Goal: Task Accomplishment & Management: Manage account settings

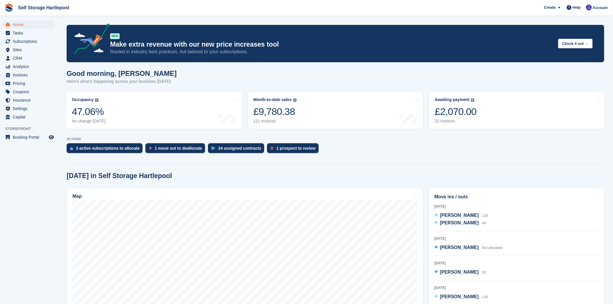
scroll to position [32, 0]
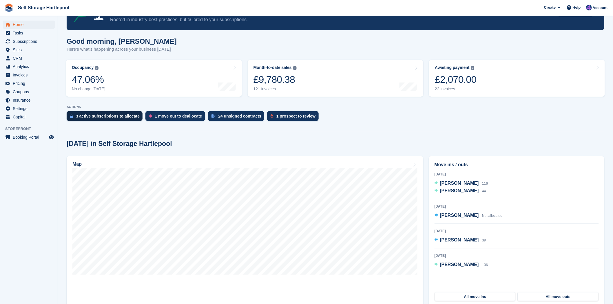
click at [89, 114] on div "3 active subscriptions to allocate" at bounding box center [108, 116] width 64 height 5
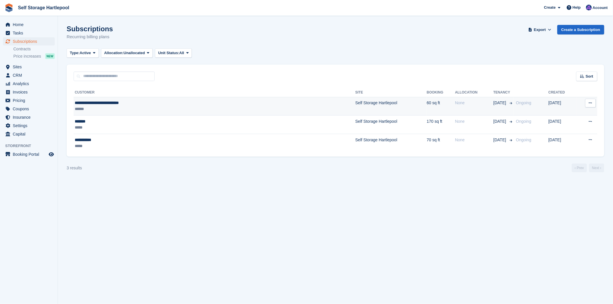
click at [128, 108] on div "******" at bounding box center [157, 109] width 164 height 6
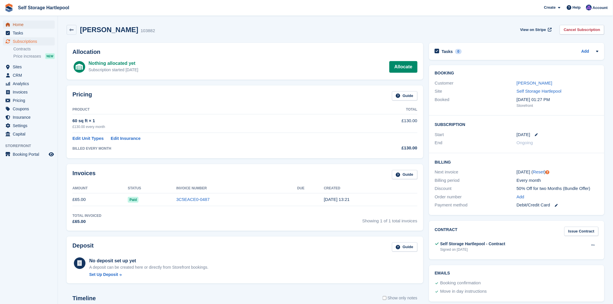
click at [13, 22] on span "Home" at bounding box center [30, 25] width 35 height 8
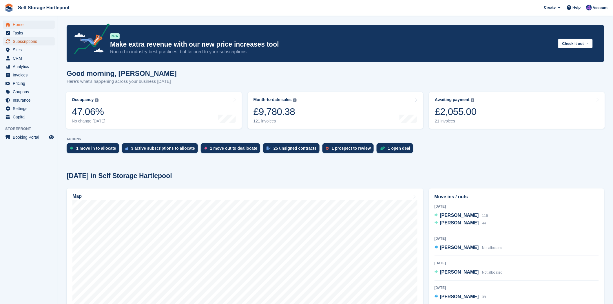
click at [31, 45] on span "Subscriptions" at bounding box center [30, 41] width 35 height 8
click at [31, 43] on span "Subscriptions" at bounding box center [30, 41] width 35 height 8
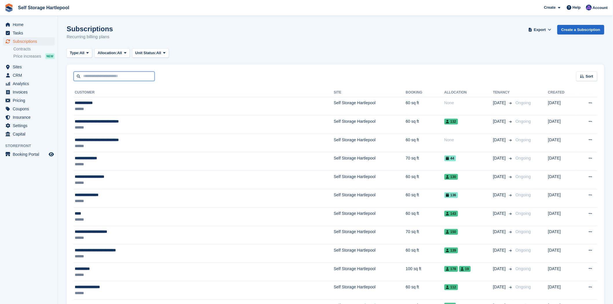
click at [129, 76] on input "text" at bounding box center [114, 77] width 81 height 10
click at [287, 57] on div "Type: All All Upcoming Previous Active Ending Allocation: All All Allocated Una…" at bounding box center [336, 53] width 538 height 10
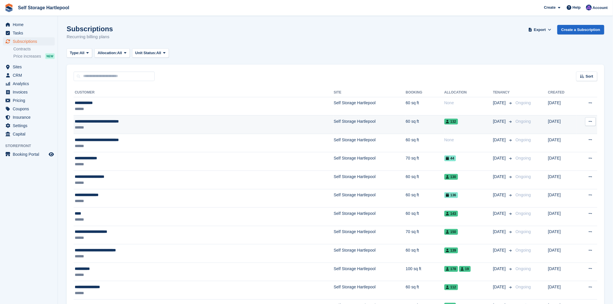
click at [334, 123] on td "Self Storage Hartlepool" at bounding box center [370, 125] width 72 height 19
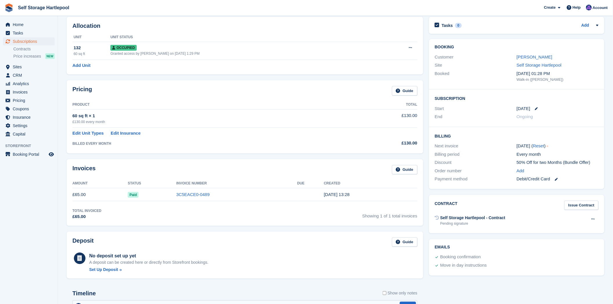
scroll to position [16, 0]
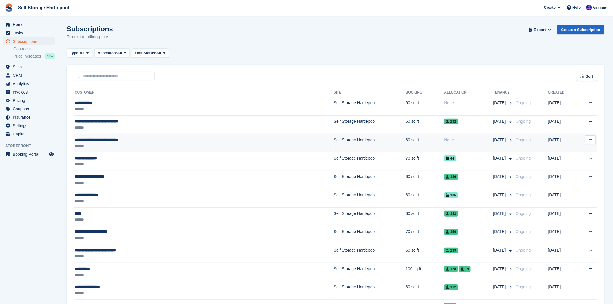
click at [406, 143] on td "60 sq ft" at bounding box center [425, 143] width 39 height 19
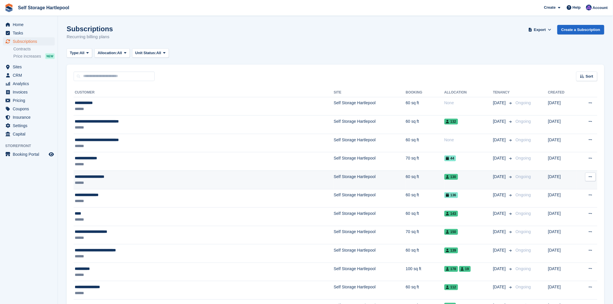
scroll to position [32, 0]
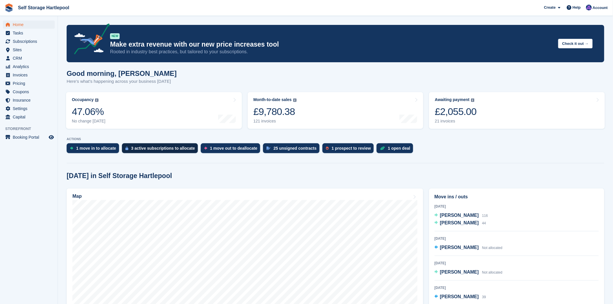
click at [172, 151] on div "3 active subscriptions to allocate" at bounding box center [160, 148] width 76 height 10
click at [236, 153] on div "1 move out to deallocate" at bounding box center [230, 148] width 59 height 10
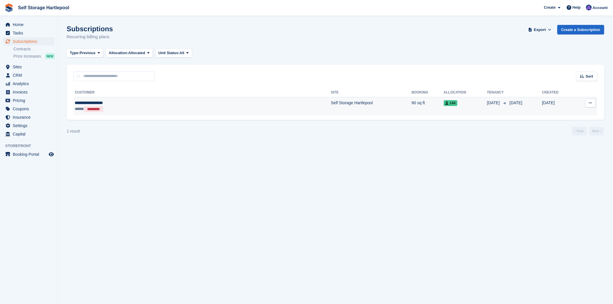
click at [168, 106] on div "***** *********" at bounding box center [141, 109] width 132 height 6
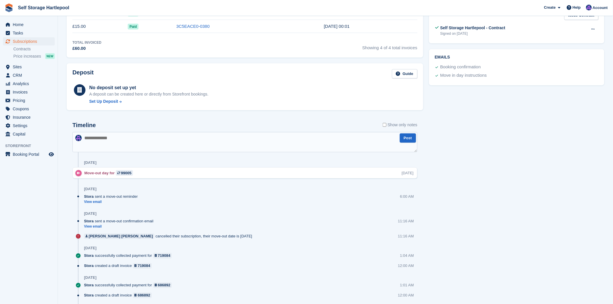
scroll to position [257, 0]
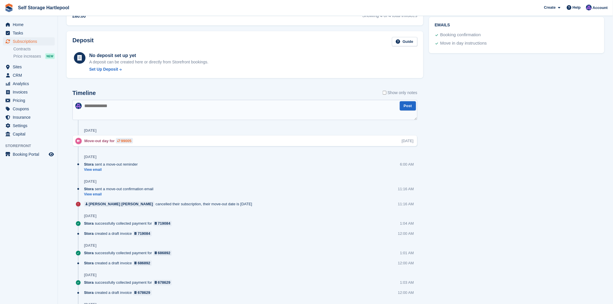
click at [129, 141] on div "99005" at bounding box center [126, 141] width 10 height 6
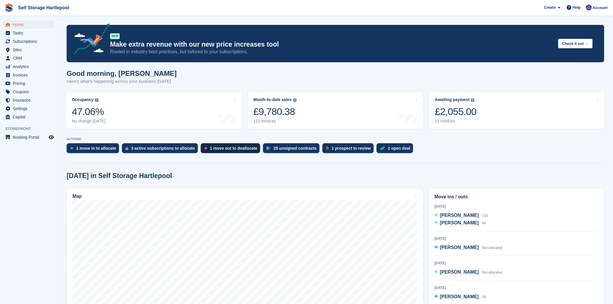
click at [223, 151] on div "1 move out to deallocate" at bounding box center [233, 148] width 47 height 5
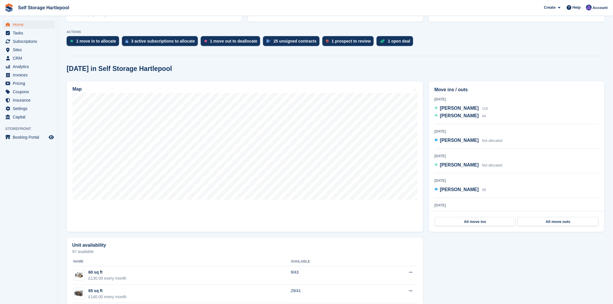
scroll to position [64, 0]
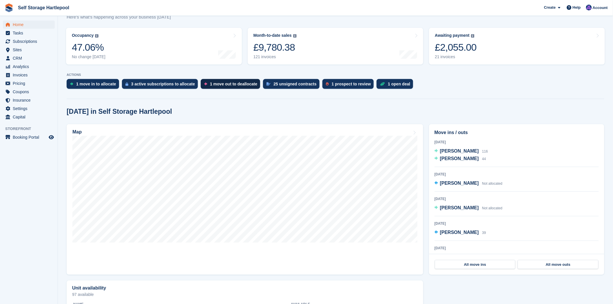
click at [212, 82] on div "1 move out to deallocate" at bounding box center [233, 84] width 47 height 5
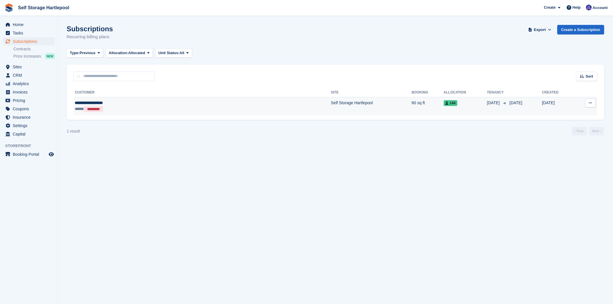
click at [172, 97] on td "**********" at bounding box center [202, 106] width 257 height 18
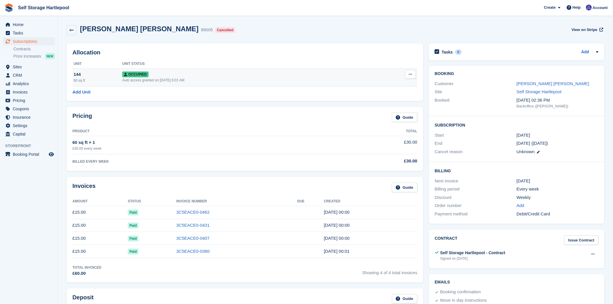
click at [405, 74] on button at bounding box center [410, 74] width 11 height 9
click at [380, 105] on p "Deallocate" at bounding box center [388, 106] width 50 height 8
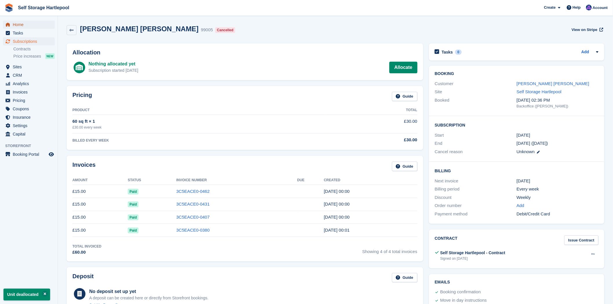
click at [22, 27] on span "Home" at bounding box center [30, 25] width 35 height 8
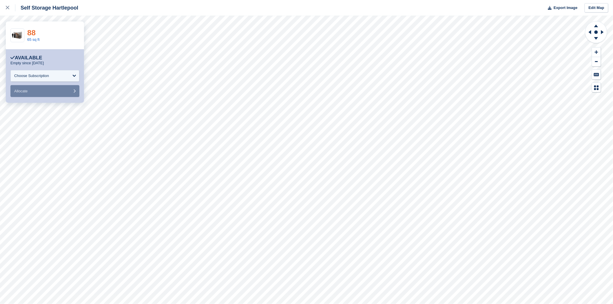
click at [30, 34] on link "88" at bounding box center [31, 32] width 8 height 9
click at [6, 7] on icon at bounding box center [7, 7] width 3 height 3
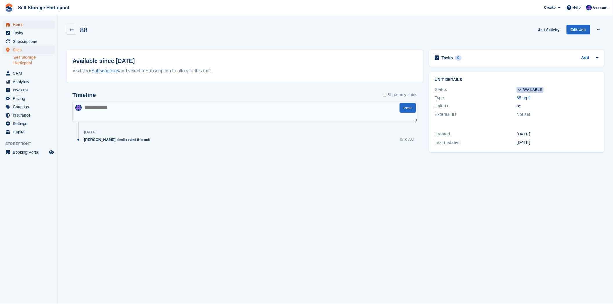
click at [23, 25] on span "Home" at bounding box center [30, 25] width 35 height 8
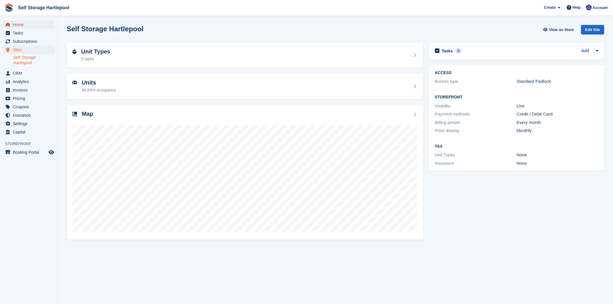
click at [10, 26] on span "menu" at bounding box center [7, 24] width 7 height 7
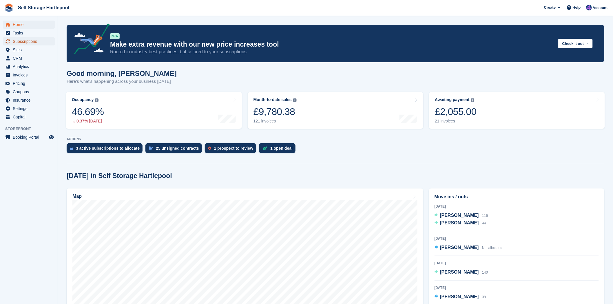
click at [17, 42] on span "Subscriptions" at bounding box center [30, 41] width 35 height 8
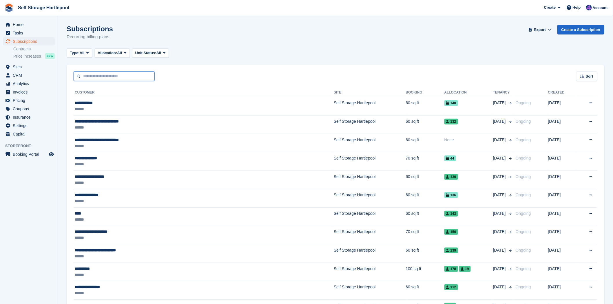
click at [99, 74] on input "text" at bounding box center [114, 77] width 81 height 10
type input "*****"
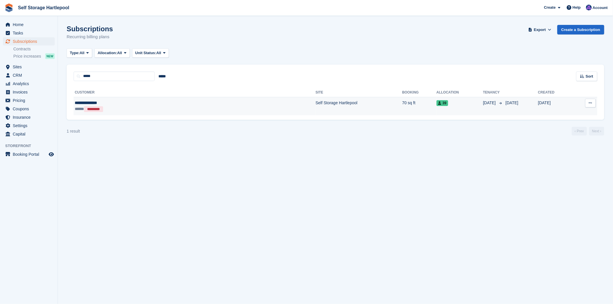
click at [150, 105] on div "**********" at bounding box center [133, 103] width 116 height 6
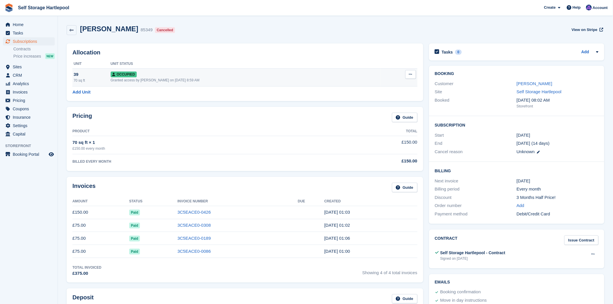
click at [408, 74] on button at bounding box center [410, 74] width 11 height 9
click at [372, 105] on p "Deallocate" at bounding box center [388, 106] width 50 height 8
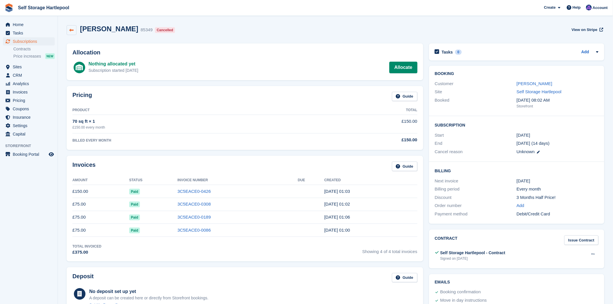
click at [67, 31] on link at bounding box center [72, 30] width 10 height 10
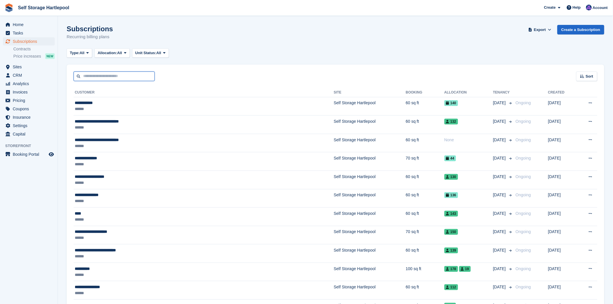
click at [117, 77] on input "text" at bounding box center [114, 77] width 81 height 10
type input "*****"
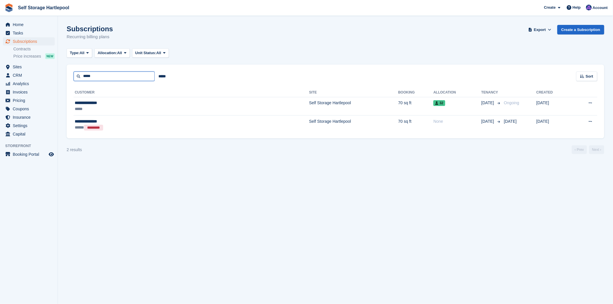
drag, startPoint x: 117, startPoint y: 77, endPoint x: 0, endPoint y: 78, distance: 116.8
click at [0, 78] on div "Home Tasks Subscriptions Subscriptions Subscriptions Contracts Price increases …" at bounding box center [306, 152] width 613 height 304
type input "******"
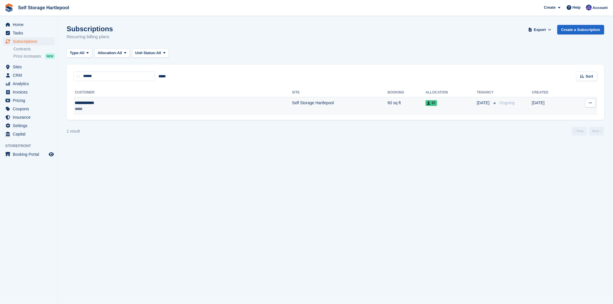
click at [299, 102] on td "Self Storage Hartlepool" at bounding box center [340, 106] width 96 height 18
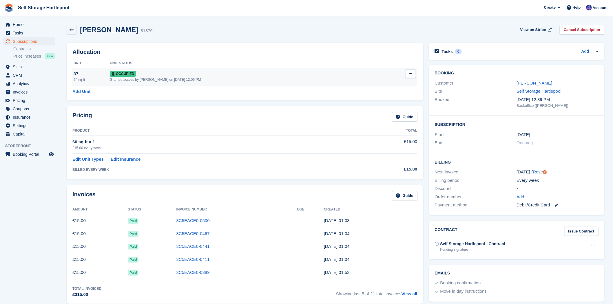
click at [409, 73] on icon at bounding box center [410, 74] width 3 height 4
click at [388, 106] on p "Deallocate" at bounding box center [388, 105] width 50 height 8
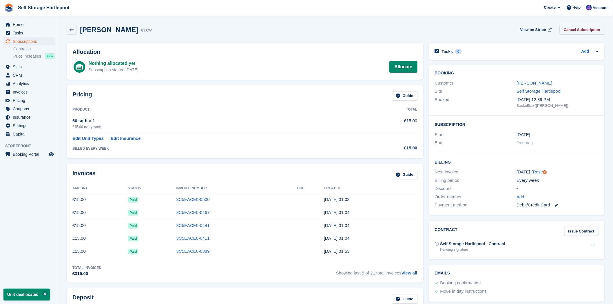
click at [577, 28] on link "Cancel Subscription" at bounding box center [582, 30] width 45 height 10
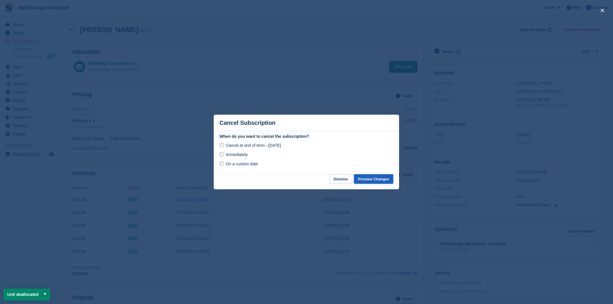
click at [383, 179] on button "Preview Changes" at bounding box center [373, 179] width 39 height 10
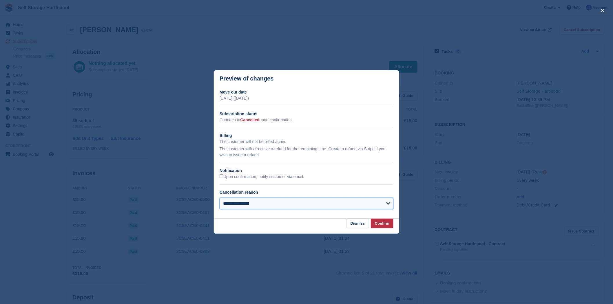
click at [307, 206] on select "**********" at bounding box center [307, 204] width 174 height 12
select select "**********"
click at [220, 199] on select "**********" at bounding box center [307, 204] width 174 height 12
click at [381, 223] on button "Confirm" at bounding box center [382, 224] width 23 height 10
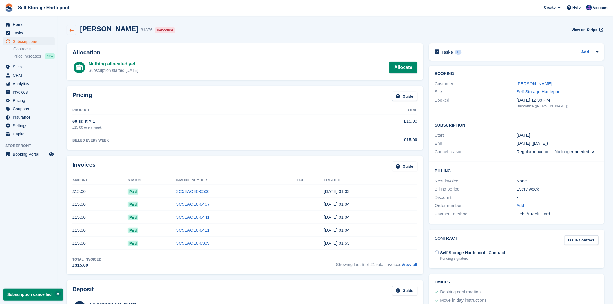
click at [70, 30] on icon at bounding box center [72, 30] width 4 height 4
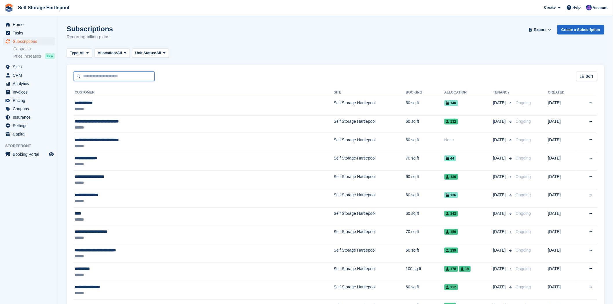
drag, startPoint x: 99, startPoint y: 76, endPoint x: 102, endPoint y: 73, distance: 4.1
click at [102, 73] on input "text" at bounding box center [114, 77] width 81 height 10
type input "*********"
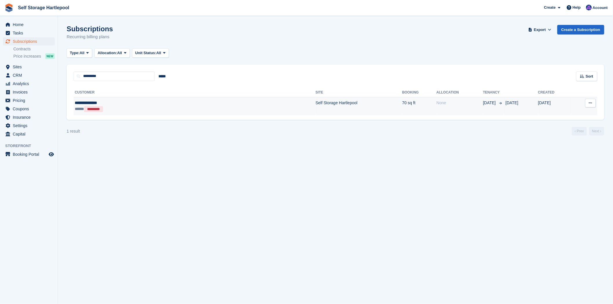
click at [316, 103] on td "Self Storage Hartlepool" at bounding box center [359, 106] width 87 height 18
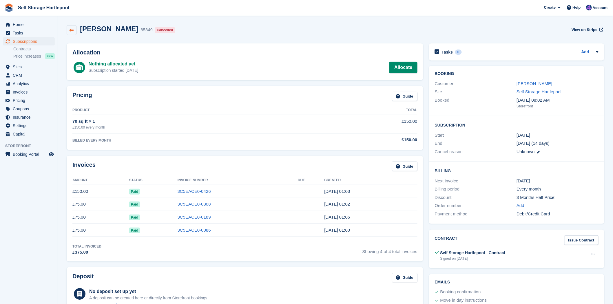
click at [74, 30] on link at bounding box center [72, 30] width 10 height 10
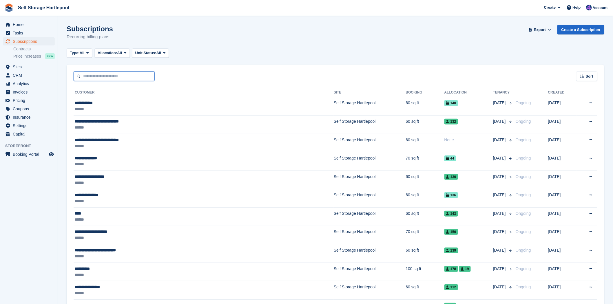
drag, startPoint x: 88, startPoint y: 77, endPoint x: 91, endPoint y: 72, distance: 5.8
click at [91, 72] on input "text" at bounding box center [114, 77] width 81 height 10
type input "*********"
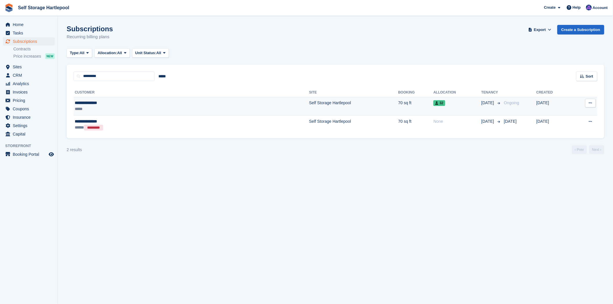
click at [309, 105] on td "Self Storage Hartlepool" at bounding box center [353, 106] width 89 height 19
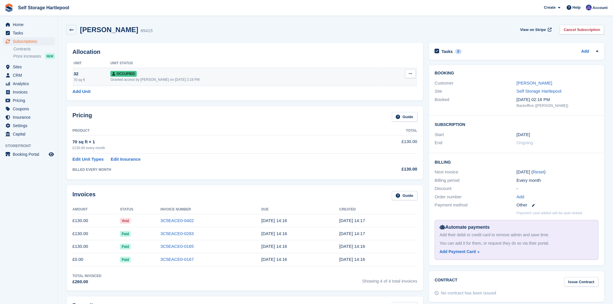
click at [401, 75] on td "Overlock Repossess Deallocate" at bounding box center [399, 77] width 37 height 18
click at [410, 75] on icon at bounding box center [410, 74] width 3 height 4
click at [375, 108] on p "Deallocate" at bounding box center [388, 105] width 50 height 8
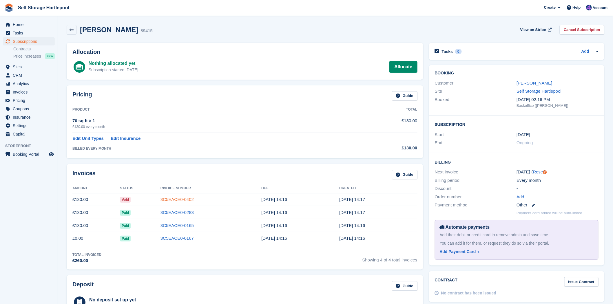
click at [167, 197] on link "3C5EACE0-0402" at bounding box center [177, 199] width 33 height 5
click at [179, 201] on link "3C5EACE0-0402" at bounding box center [177, 199] width 33 height 5
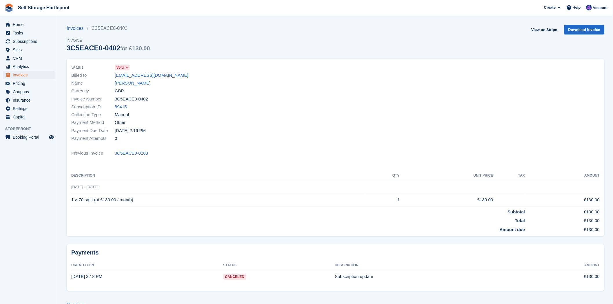
click at [260, 87] on div "Currency GBP" at bounding box center [201, 91] width 261 height 8
